Goal: Ask a question: Seek information or help from site administrators or community

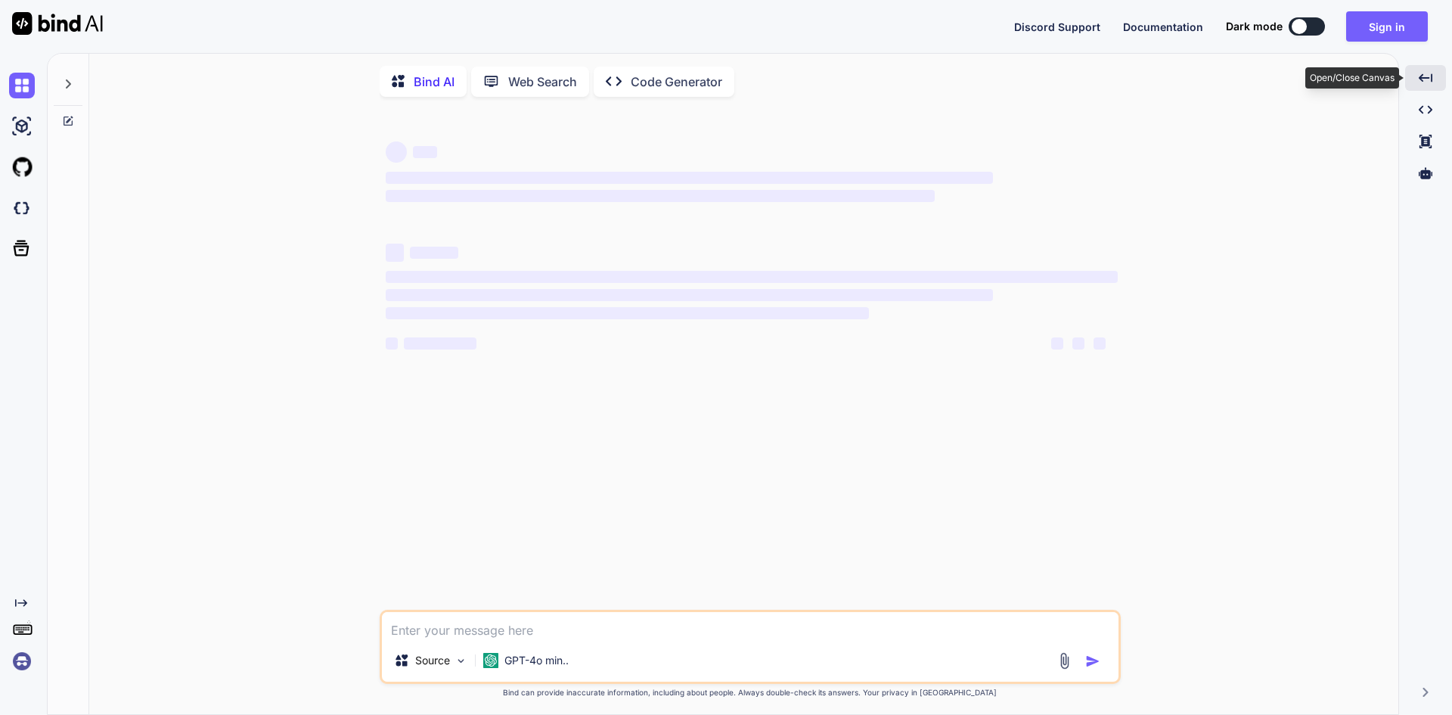
type textarea "x"
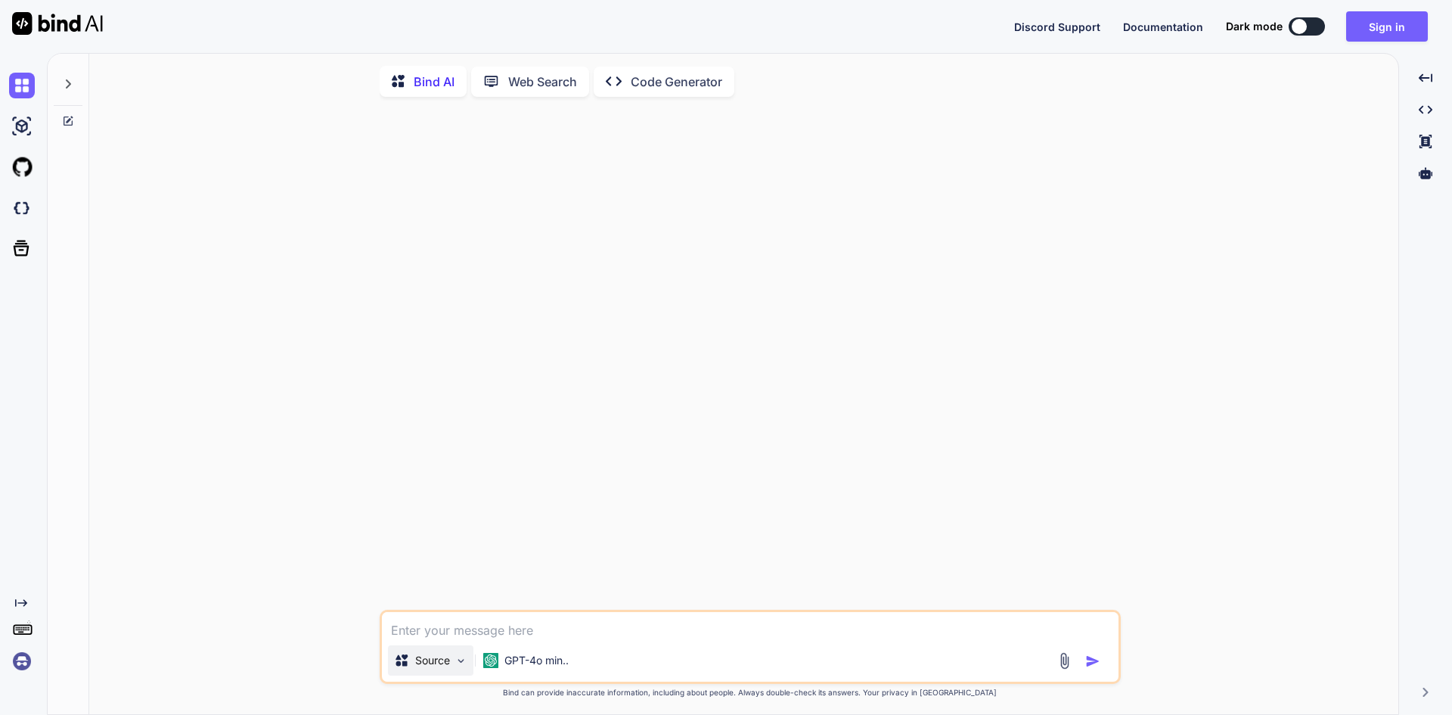
click at [460, 666] on img at bounding box center [460, 660] width 13 height 13
type textarea "x"
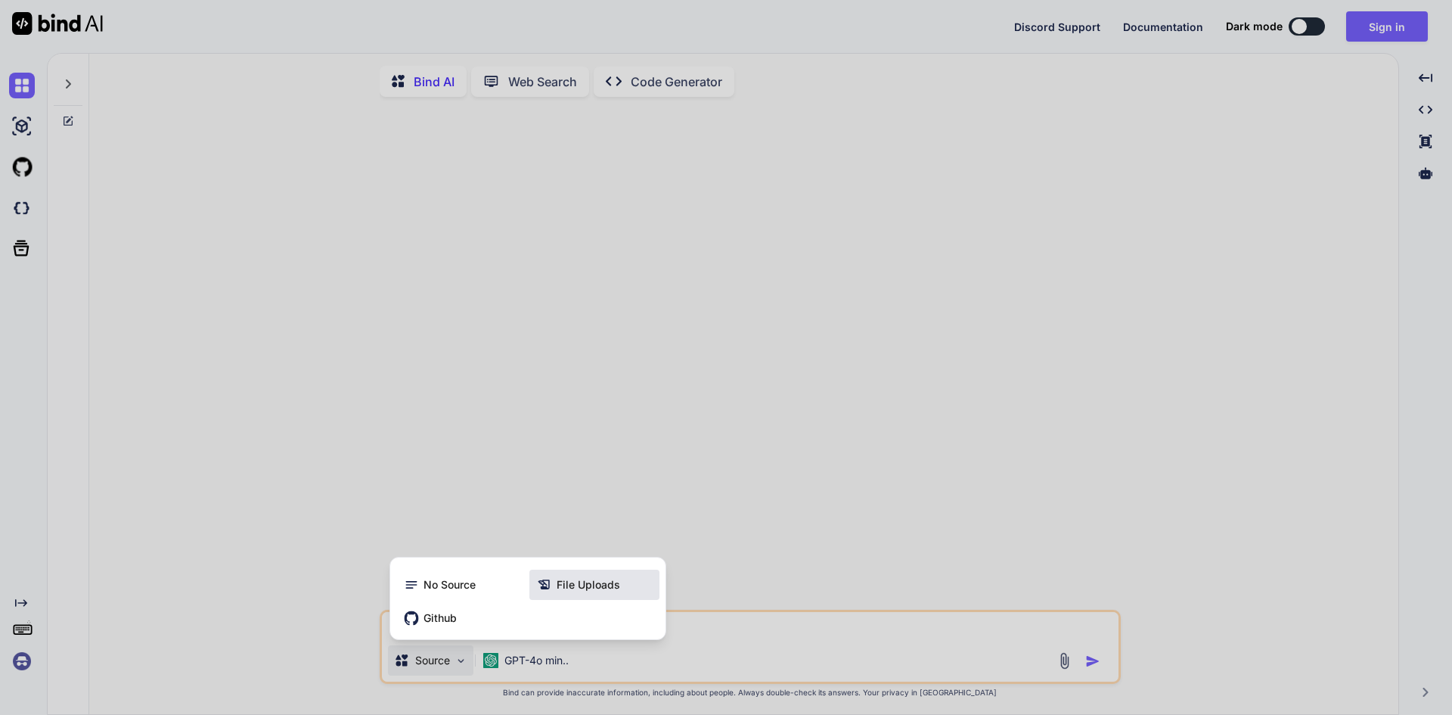
click at [581, 598] on div "File Uploads" at bounding box center [594, 584] width 130 height 30
